Goal: Contribute content: Share content

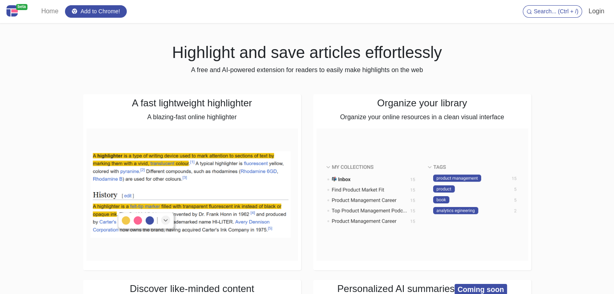
click at [599, 9] on link "Login" at bounding box center [596, 11] width 22 height 16
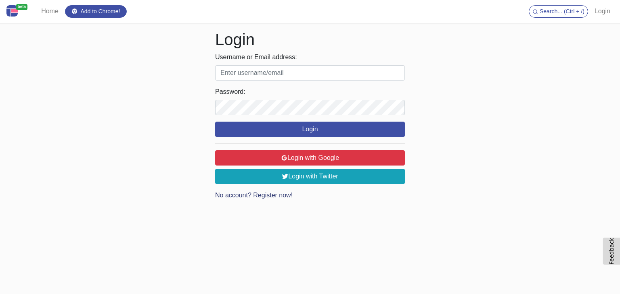
click at [278, 194] on link "No account? Register now!" at bounding box center [253, 195] width 77 height 7
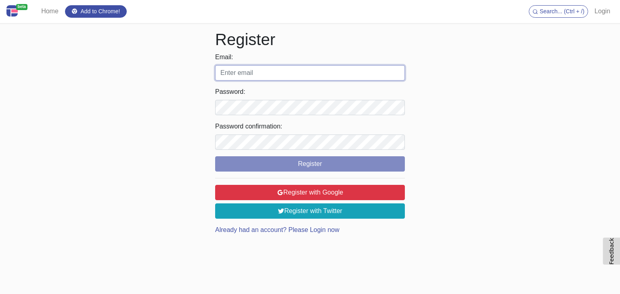
click at [264, 72] on input "Email:" at bounding box center [310, 72] width 190 height 15
type input "marketing.micronoptik@gmail.com"
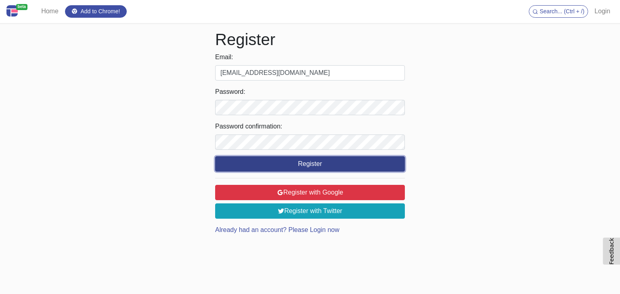
click at [315, 160] on button "Register" at bounding box center [310, 164] width 190 height 15
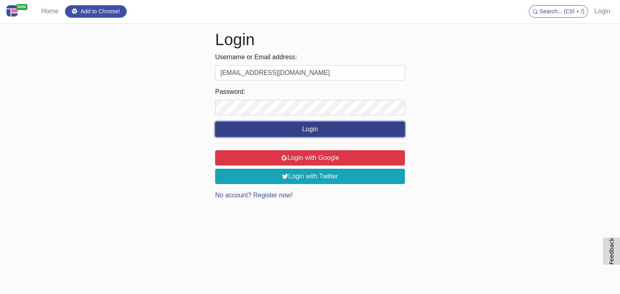
click at [315, 136] on button "Login" at bounding box center [310, 129] width 190 height 15
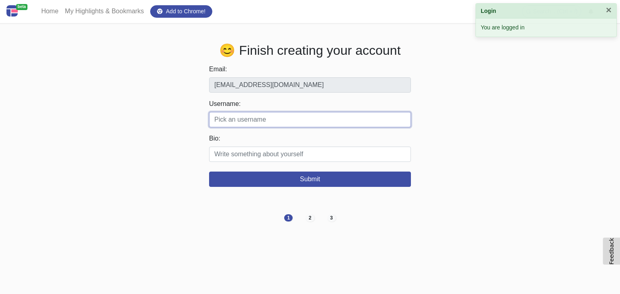
click at [259, 123] on input "Username:" at bounding box center [310, 119] width 202 height 15
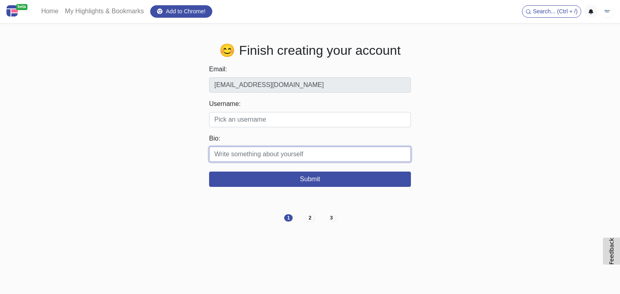
click at [264, 150] on input "Bio:" at bounding box center [310, 154] width 202 height 15
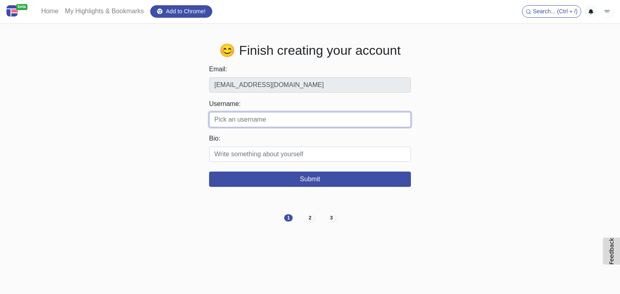
click at [277, 123] on input "Username:" at bounding box center [310, 119] width 202 height 15
paste input "microscopesindia"
type input "microscopesindia"
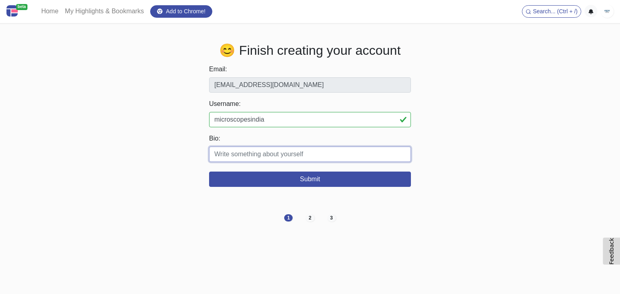
click at [289, 157] on input "Bio:" at bounding box center [310, 154] width 202 height 15
paste input "Micron Optik Microscopes makes and sells microscopes for schools, scientists, a…"
drag, startPoint x: 248, startPoint y: 156, endPoint x: 420, endPoint y: 150, distance: 171.5
click at [420, 150] on div "😊 Finish creating your account Email: marketing.micronoptik@gmail.com Username:…" at bounding box center [310, 115] width 448 height 144
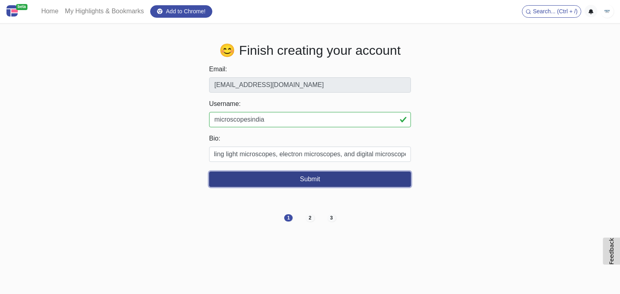
scroll to position [0, 0]
click at [332, 184] on button "Submit" at bounding box center [310, 179] width 202 height 15
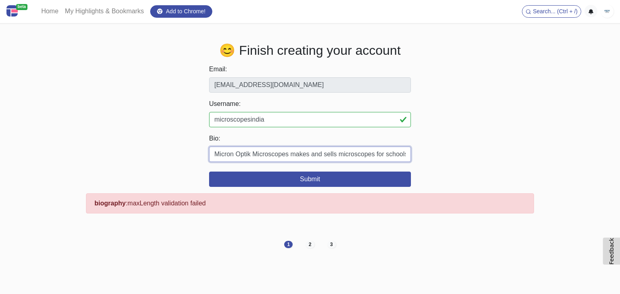
click at [368, 159] on input "Micron Optik Microscopes makes and sells microscopes for schools, scientists, a…" at bounding box center [310, 154] width 202 height 15
drag, startPoint x: 387, startPoint y: 155, endPoint x: 456, endPoint y: 155, distance: 69.0
click at [456, 155] on div "😊 Finish creating your account Email: marketing.micronoptik@gmail.com Username:…" at bounding box center [310, 128] width 448 height 171
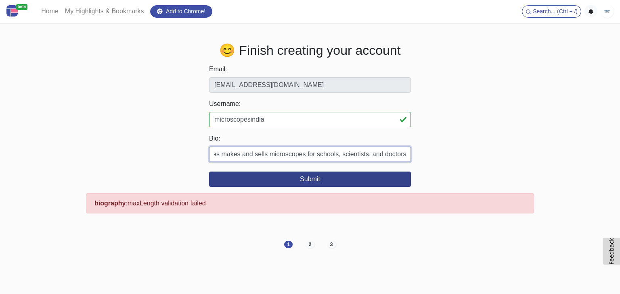
type input "Micron Optik Microscopes makes and sells microscopes for schools, scientists, a…"
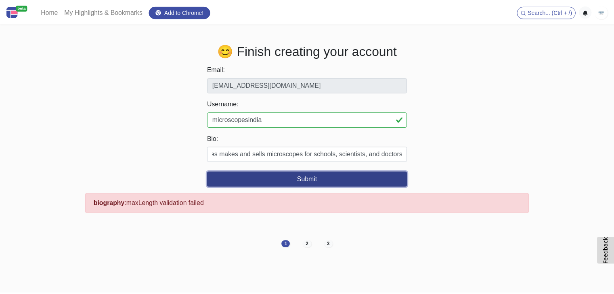
scroll to position [0, 0]
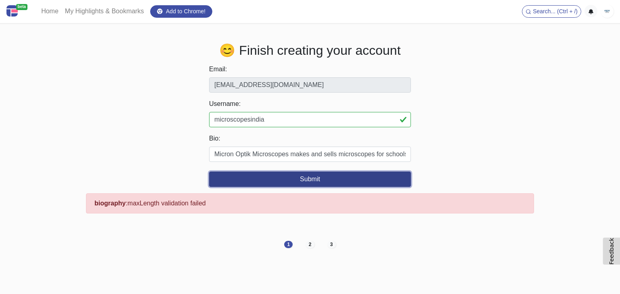
click at [326, 175] on button "Submit" at bounding box center [310, 179] width 202 height 15
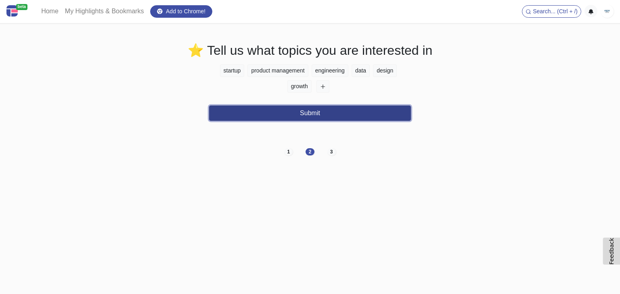
click at [335, 117] on button "Submit" at bounding box center [310, 113] width 202 height 15
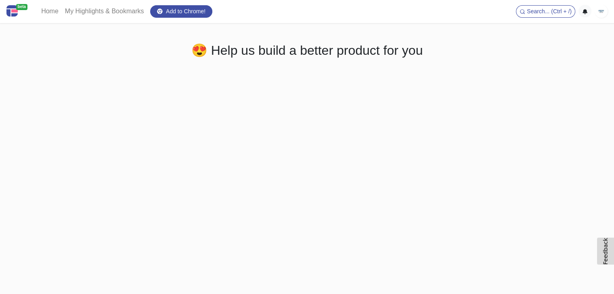
click at [601, 15] on img at bounding box center [600, 11] width 13 height 13
click at [50, 8] on link "Home" at bounding box center [50, 11] width 24 height 16
click at [608, 15] on nav "beta Home My Highlights & Bookmarks Add to Chrome! Search... (Ctrl + /) Logout" at bounding box center [307, 11] width 614 height 23
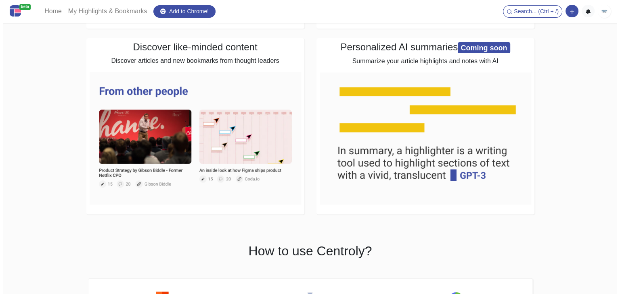
scroll to position [81, 0]
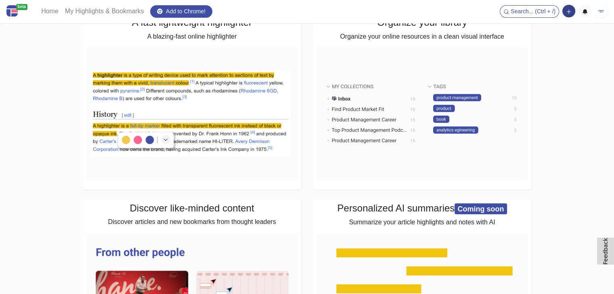
click at [571, 12] on button "button" at bounding box center [568, 11] width 13 height 13
click at [552, 40] on button "Add a note block" at bounding box center [540, 41] width 67 height 13
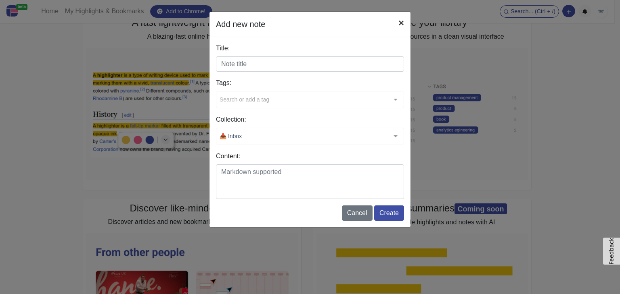
click at [404, 21] on button "×" at bounding box center [401, 23] width 19 height 23
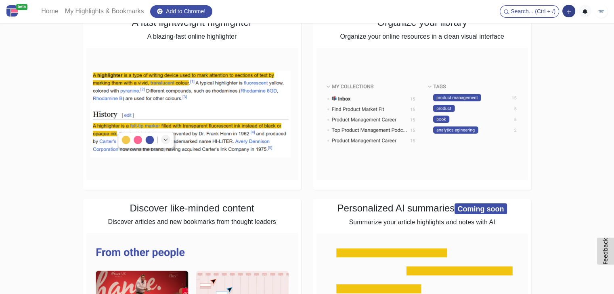
click at [568, 11] on icon "button" at bounding box center [569, 12] width 6 height 6
click at [528, 26] on button "Add a link block" at bounding box center [540, 28] width 67 height 13
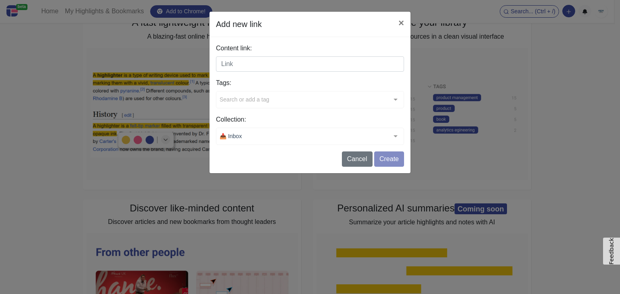
click at [284, 60] on input "Content link:" at bounding box center [310, 63] width 188 height 15
paste input "https://microscopes-india.com/product/buy-digital-eyepiece-camera/"
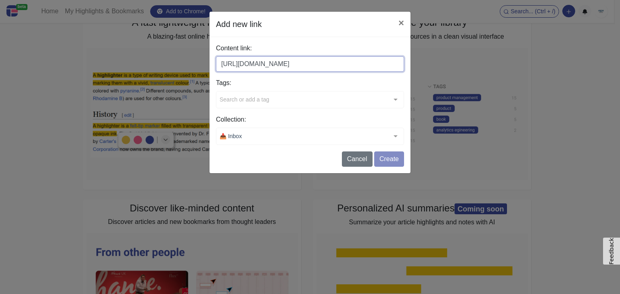
scroll to position [0, 21]
type input "https://microscopes-india.com/product/buy-digital-eyepiece-camera/"
click at [393, 168] on div "Content link: https://microscopes-india.com/product/buy-digital-eyepiece-camera…" at bounding box center [309, 105] width 201 height 136
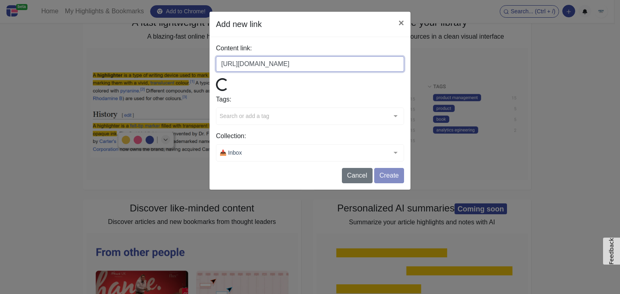
click at [366, 64] on input "https://microscopes-india.com/product/buy-digital-eyepiece-camera/" at bounding box center [310, 63] width 188 height 15
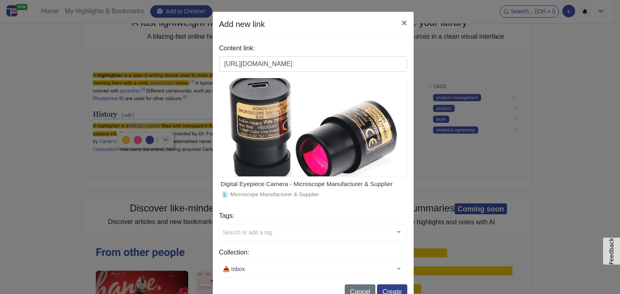
click at [390, 173] on div at bounding box center [313, 127] width 188 height 98
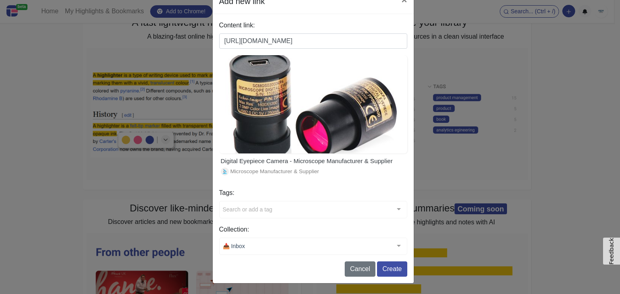
click at [267, 197] on label "Tags:" at bounding box center [313, 193] width 188 height 10
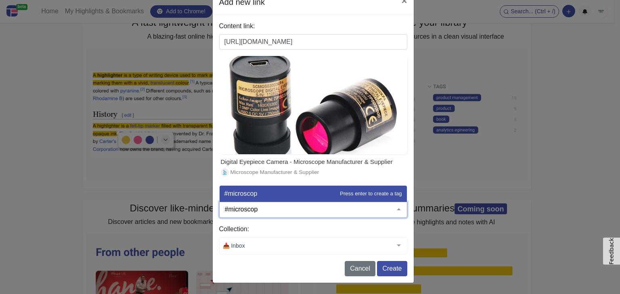
type input "#microscope"
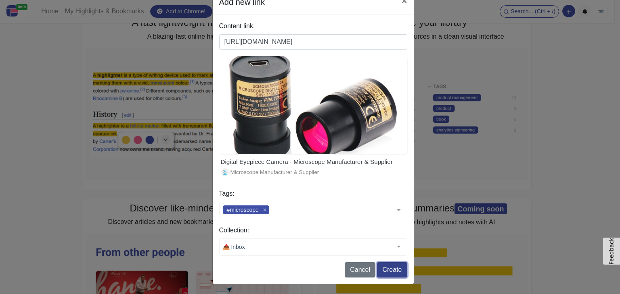
click at [388, 273] on button "Create" at bounding box center [392, 270] width 30 height 15
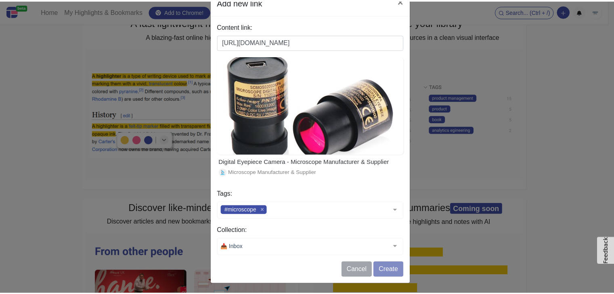
scroll to position [0, 0]
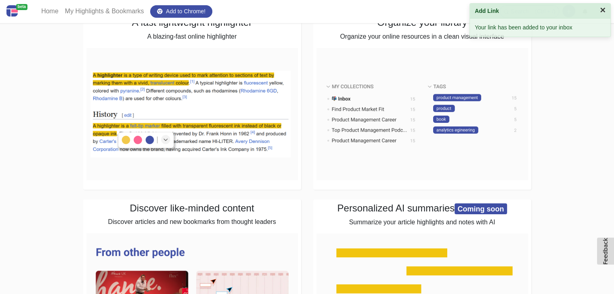
click at [601, 8] on button "×" at bounding box center [602, 10] width 6 height 10
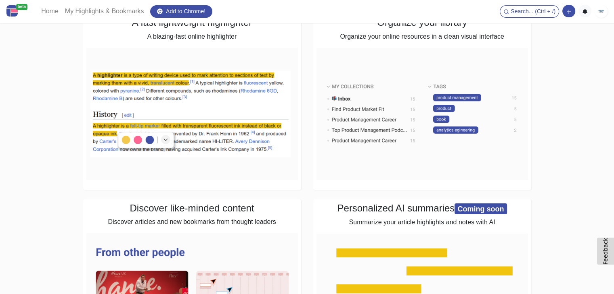
click at [599, 8] on img at bounding box center [600, 11] width 13 height 13
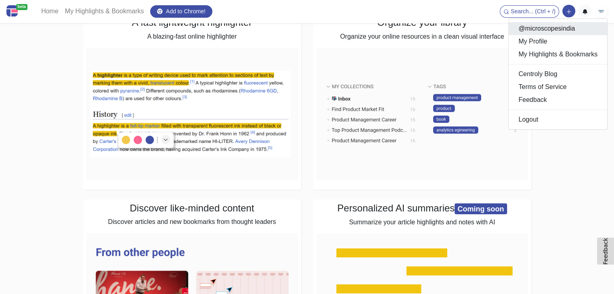
click at [560, 30] on link "@microscopesindia" at bounding box center [557, 28] width 98 height 13
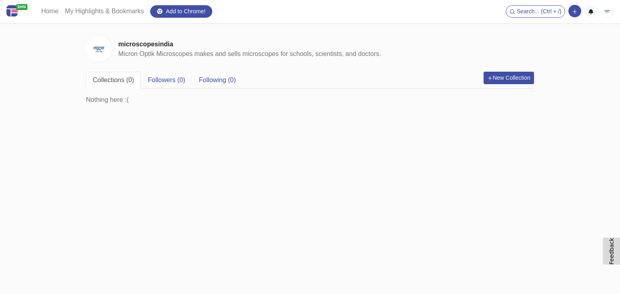
click at [605, 11] on img at bounding box center [606, 11] width 13 height 13
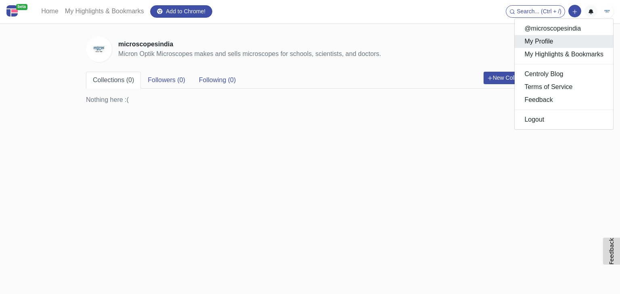
click at [547, 41] on link "My Profile" at bounding box center [563, 41] width 98 height 13
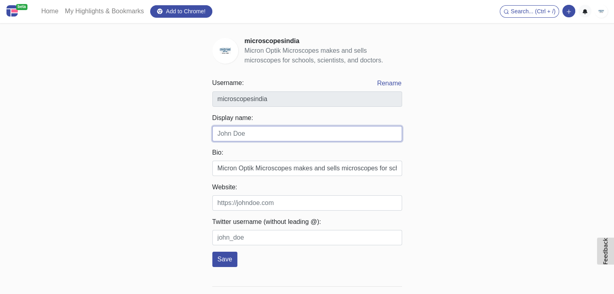
click at [247, 134] on input "Display name:" at bounding box center [307, 133] width 190 height 15
click at [250, 137] on input "Display name:" at bounding box center [307, 133] width 190 height 15
paste input "Micron Optik"
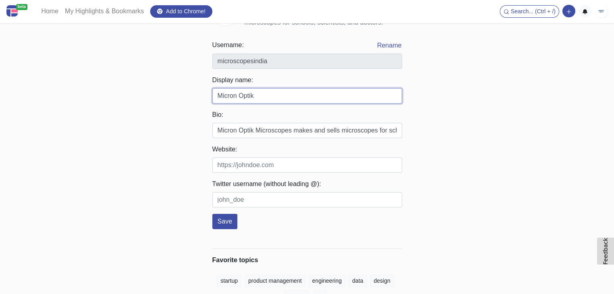
scroll to position [81, 0]
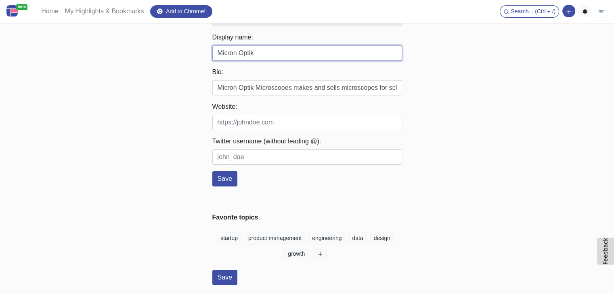
type input "Micron Optik"
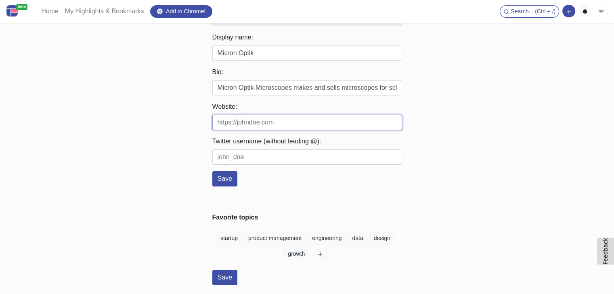
click at [261, 119] on input "Website:" at bounding box center [307, 122] width 190 height 15
paste input "https://microscopes-india.com/"
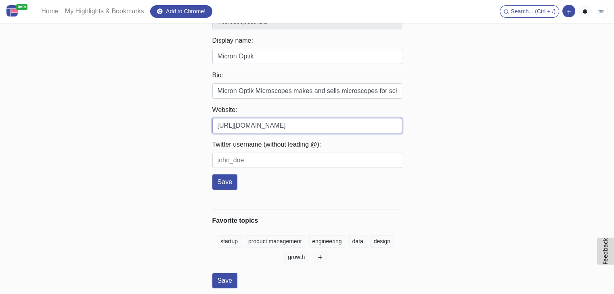
scroll to position [84, 0]
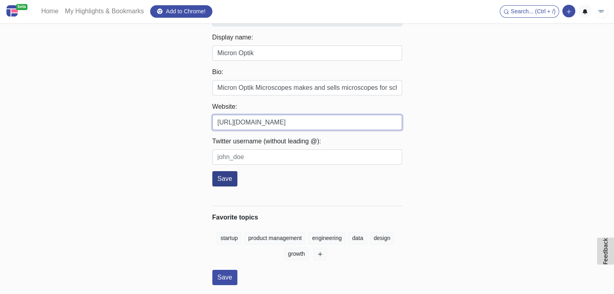
type input "https://microscopes-india.com/"
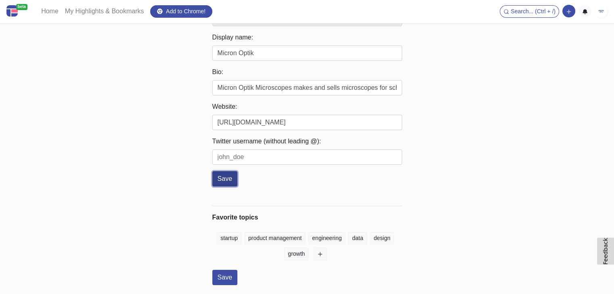
click at [224, 177] on button "Save" at bounding box center [224, 178] width 25 height 15
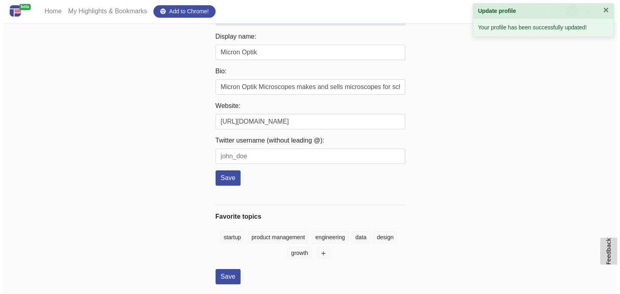
scroll to position [0, 0]
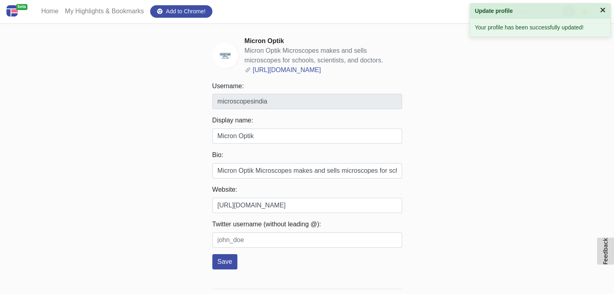
click at [600, 11] on button "×" at bounding box center [602, 10] width 6 height 10
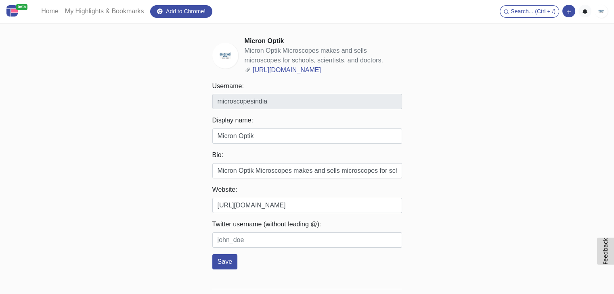
click at [603, 13] on img at bounding box center [600, 11] width 13 height 13
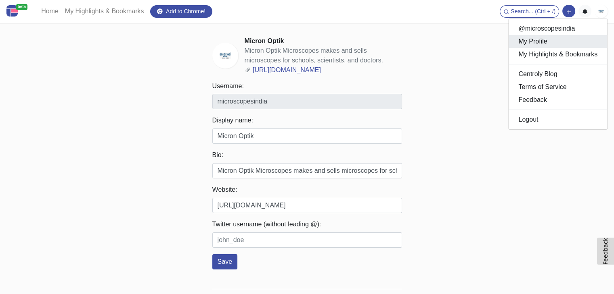
click at [541, 45] on link "My Profile" at bounding box center [557, 41] width 98 height 13
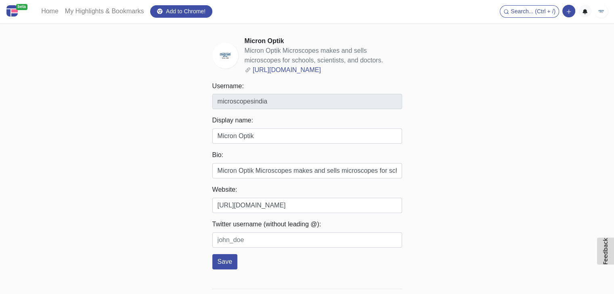
click at [599, 12] on img at bounding box center [600, 11] width 13 height 13
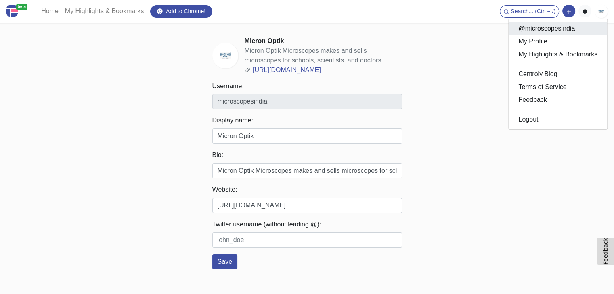
click at [547, 27] on link "@microscopesindia" at bounding box center [557, 28] width 98 height 13
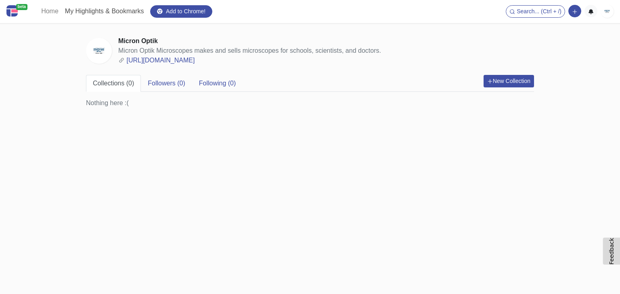
click at [89, 13] on link "My Highlights & Bookmarks" at bounding box center [105, 11] width 86 height 16
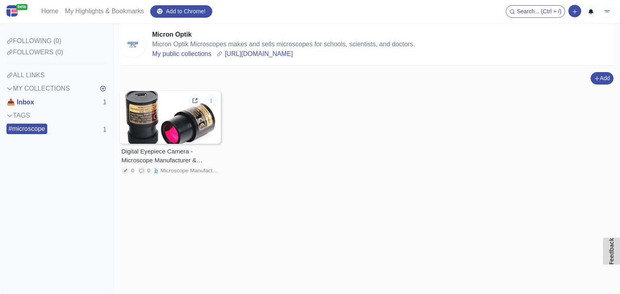
click at [202, 122] on div at bounding box center [170, 117] width 101 height 53
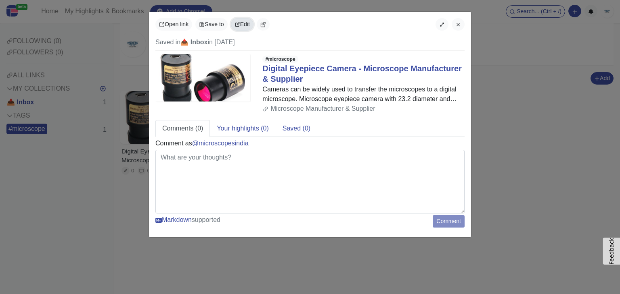
click at [236, 25] on button "Edit" at bounding box center [242, 24] width 23 height 13
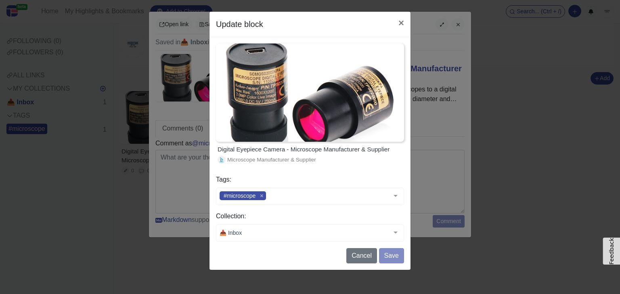
click at [308, 150] on div "Digital Eyepiece Camera - Microscope Manufacturer & Supplier" at bounding box center [309, 149] width 185 height 9
click at [317, 161] on div "Microscope Manufacturer & Supplier" at bounding box center [309, 160] width 185 height 8
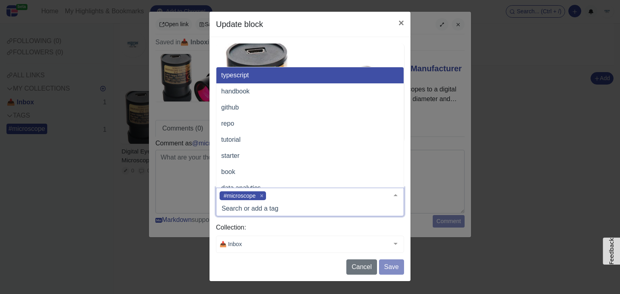
click at [391, 197] on div at bounding box center [395, 195] width 16 height 15
click at [451, 187] on div "Update block × Digital Eyepiece Camera - Microscope Manufacturer & Supplier Mic…" at bounding box center [310, 147] width 620 height 294
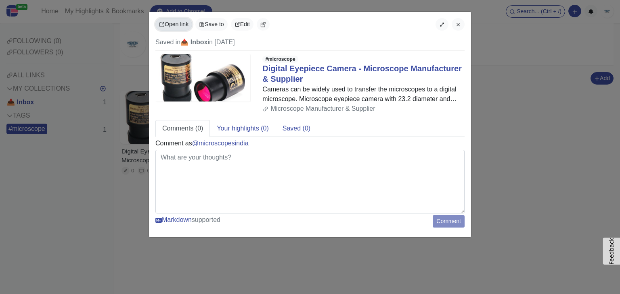
click at [186, 21] on link "Open link" at bounding box center [173, 24] width 37 height 13
click at [266, 25] on icon "button" at bounding box center [263, 25] width 6 height 6
click at [458, 25] on icon "button" at bounding box center [457, 24] width 3 height 3
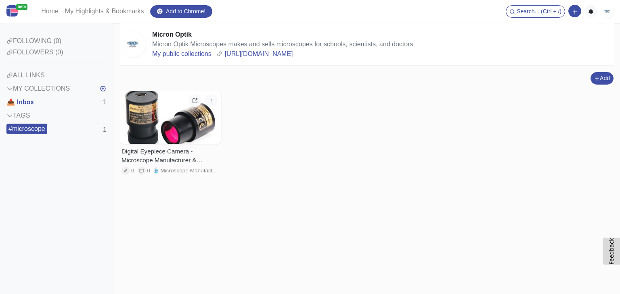
click at [29, 76] on div "ALL LINKS" at bounding box center [56, 76] width 100 height 10
click at [604, 81] on button "Add" at bounding box center [601, 78] width 23 height 13
click at [588, 105] on button "Add a note block" at bounding box center [584, 108] width 67 height 13
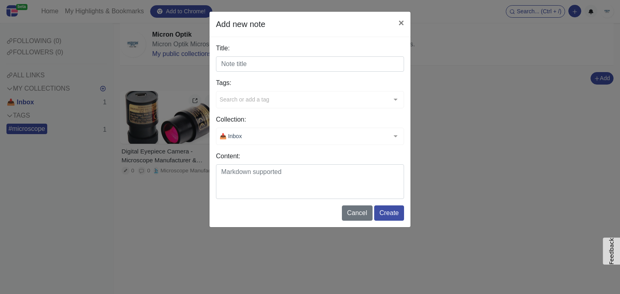
click at [267, 65] on input "Title:" at bounding box center [310, 63] width 188 height 15
paste input "Buy Camera Digital Microscope Online – Micron Optik"
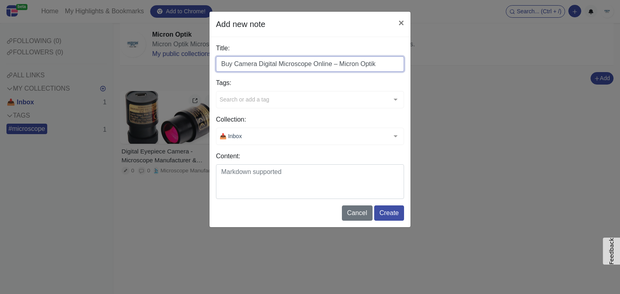
type input "Buy Camera Digital Microscope Online – Micron Optik"
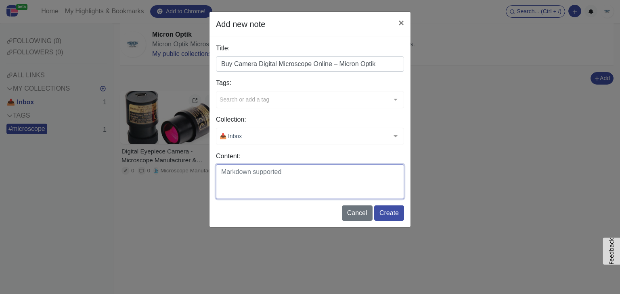
click at [290, 182] on textarea "Content:" at bounding box center [310, 182] width 188 height 35
paste textarea "Explore the precision of modern microscopy with the camera digital microscope f…"
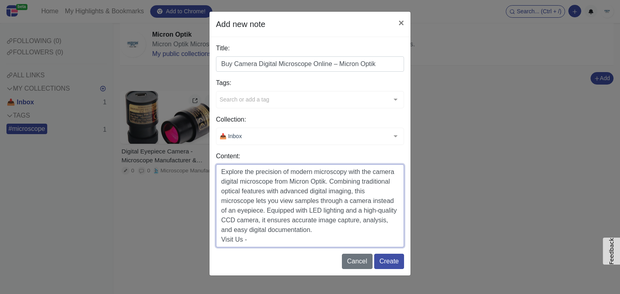
paste textarea "https://microscopes-india.com/product/best-digital-camera-microscope/"
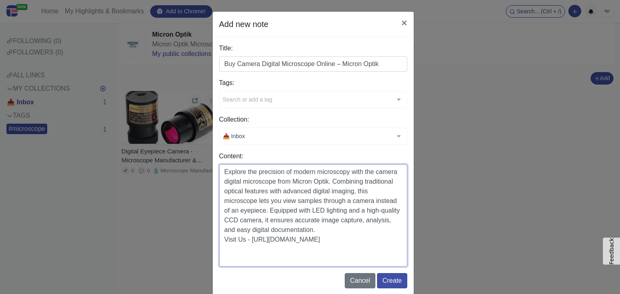
scroll to position [12, 0]
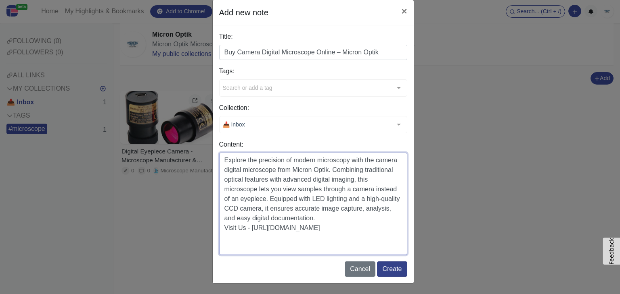
type textarea "Explore the precision of modern microscopy with the camera digital microscope f…"
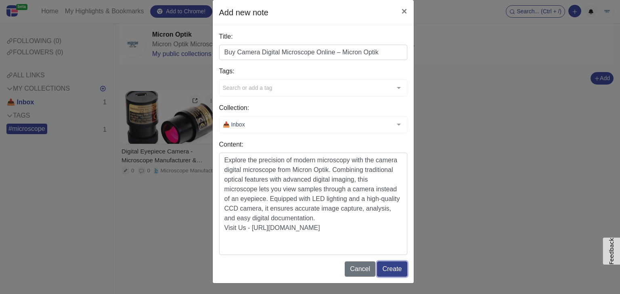
click at [394, 267] on button "Create" at bounding box center [392, 269] width 30 height 15
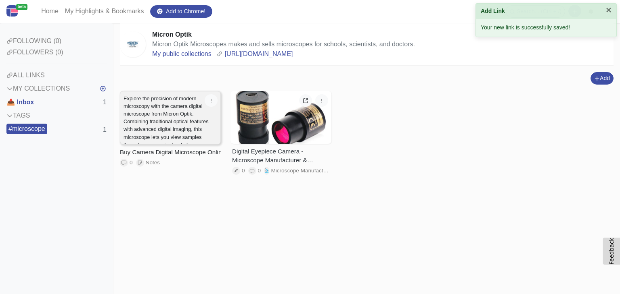
click at [165, 128] on p "Explore the precision of modern microscopy with the camera digital microscope f…" at bounding box center [170, 145] width 94 height 100
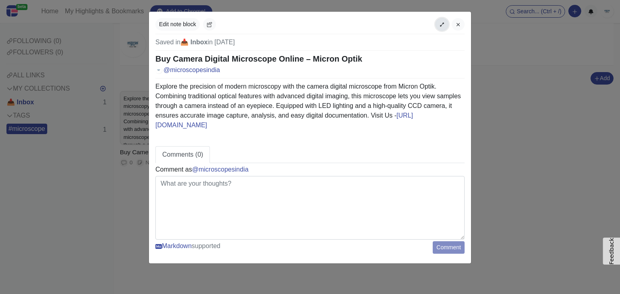
click at [441, 24] on icon "button" at bounding box center [442, 25] width 6 height 6
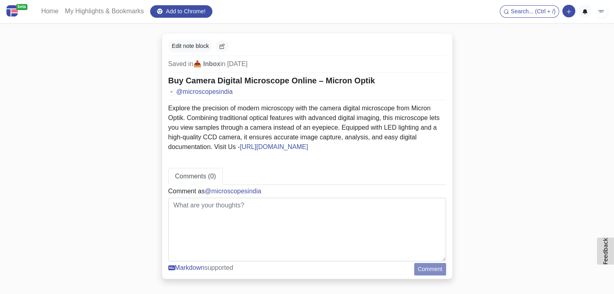
click at [604, 12] on img at bounding box center [600, 11] width 13 height 13
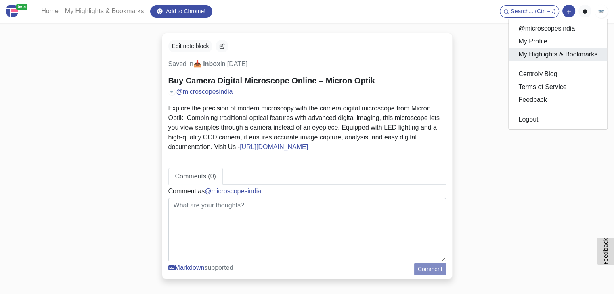
click at [560, 57] on link "My Highlights & Bookmarks" at bounding box center [557, 54] width 98 height 13
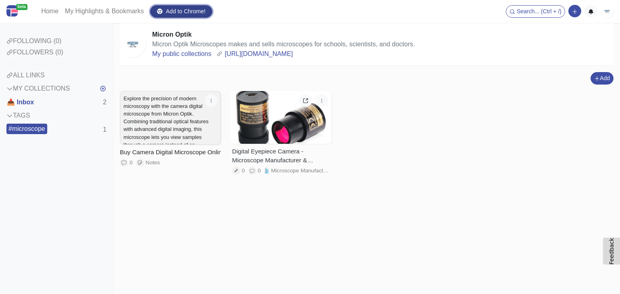
click at [181, 6] on link "Add to Chrome!" at bounding box center [181, 11] width 62 height 13
click at [55, 41] on div "FOLLOWING (0)" at bounding box center [56, 41] width 100 height 10
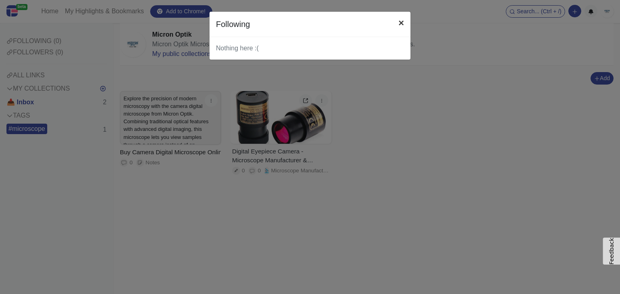
click at [394, 26] on button "×" at bounding box center [401, 23] width 19 height 23
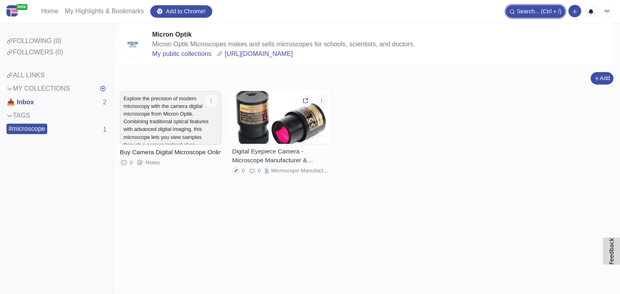
click at [549, 14] on span "Search... (Ctrl + /)" at bounding box center [538, 11] width 45 height 6
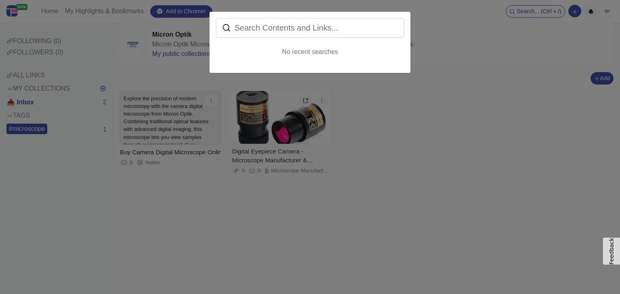
click at [323, 31] on input "text" at bounding box center [310, 27] width 188 height 19
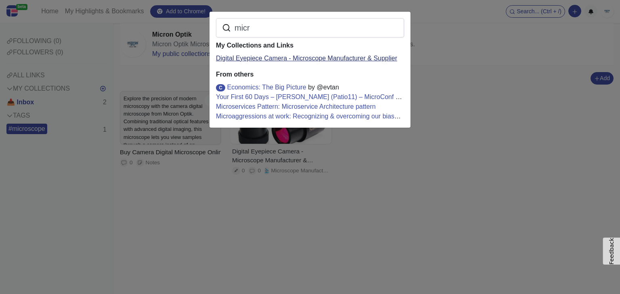
type input "micr"
click at [366, 62] on link "Digital Eyepiece Camera - Microscope Manufacturer & Supplier" at bounding box center [306, 58] width 181 height 7
